Goal: Navigation & Orientation: Find specific page/section

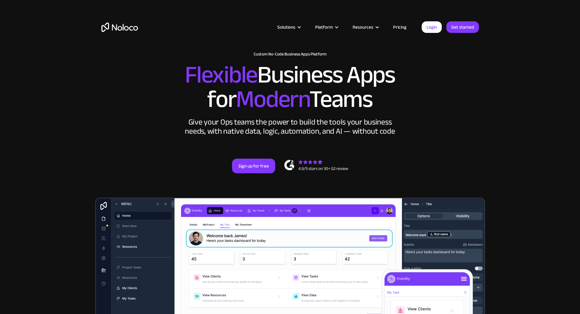
click at [408, 23] on link "Pricing" at bounding box center [400, 27] width 29 height 8
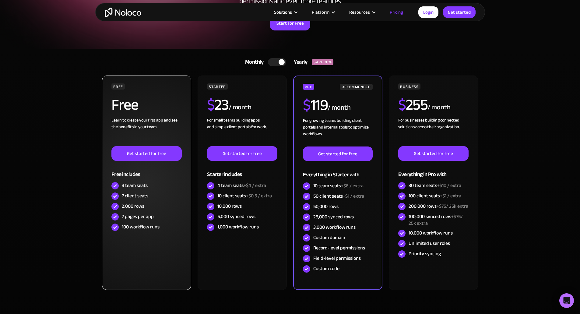
scroll to position [91, 0]
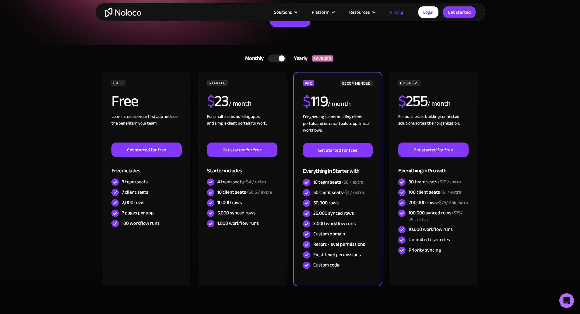
click at [131, 15] on img "home" at bounding box center [123, 12] width 37 height 9
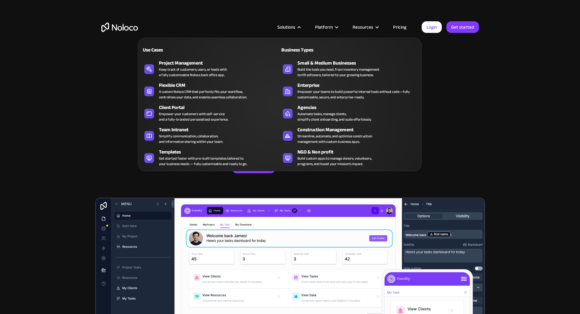
click at [102, 94] on h2 "Flexible Business Apps for Modern Teams" at bounding box center [290, 87] width 378 height 49
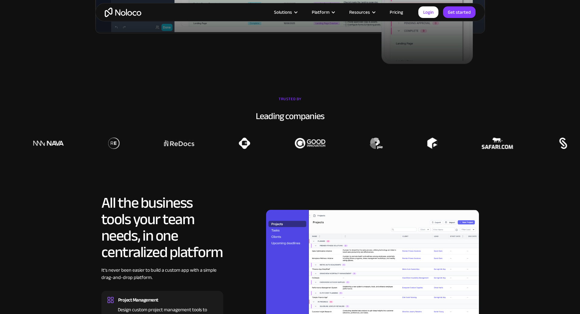
scroll to position [548, 0]
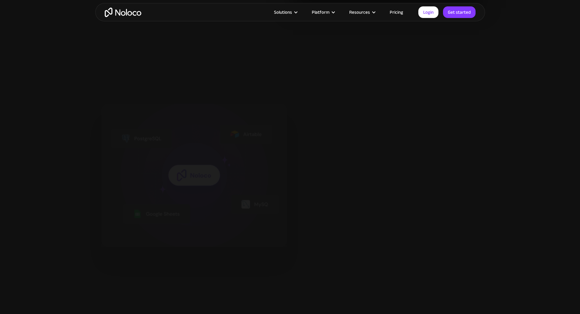
scroll to position [670, 0]
